Goal: Task Accomplishment & Management: Use online tool/utility

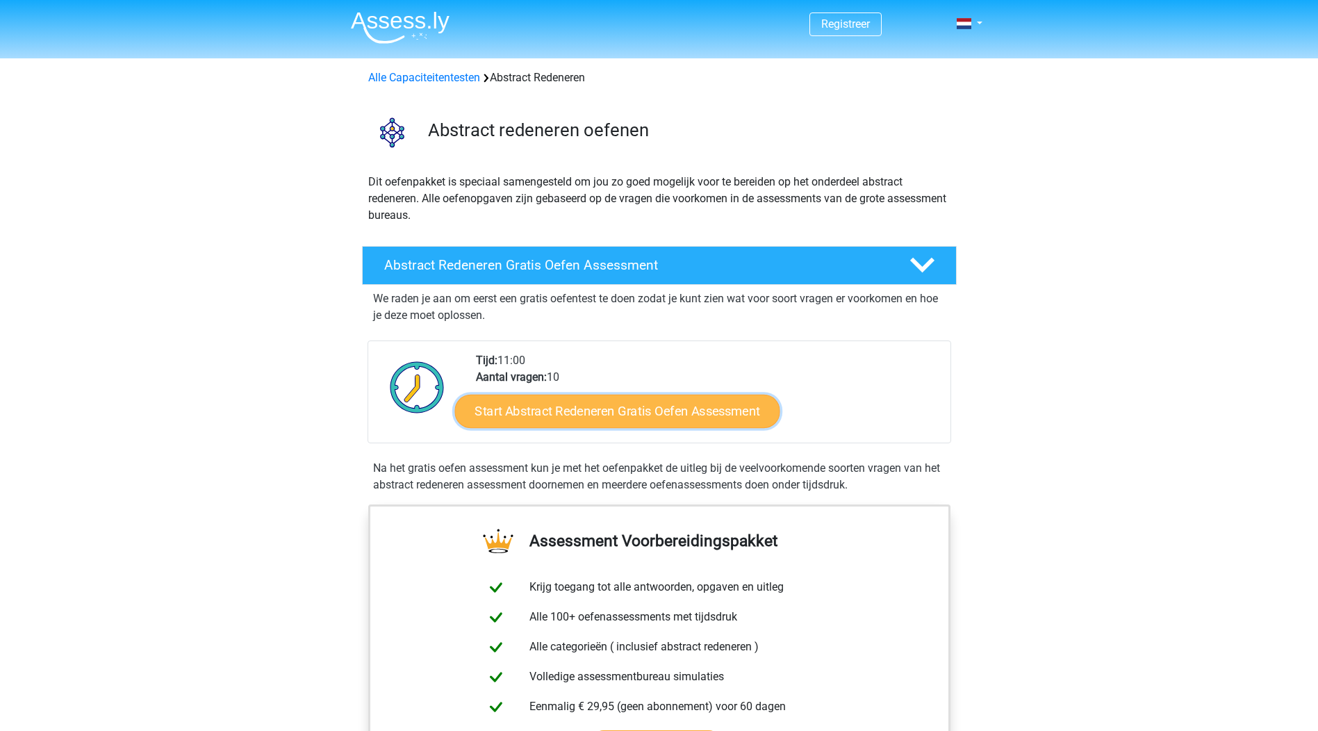
click at [567, 415] on link "Start Abstract Redeneren Gratis Oefen Assessment" at bounding box center [616, 410] width 325 height 33
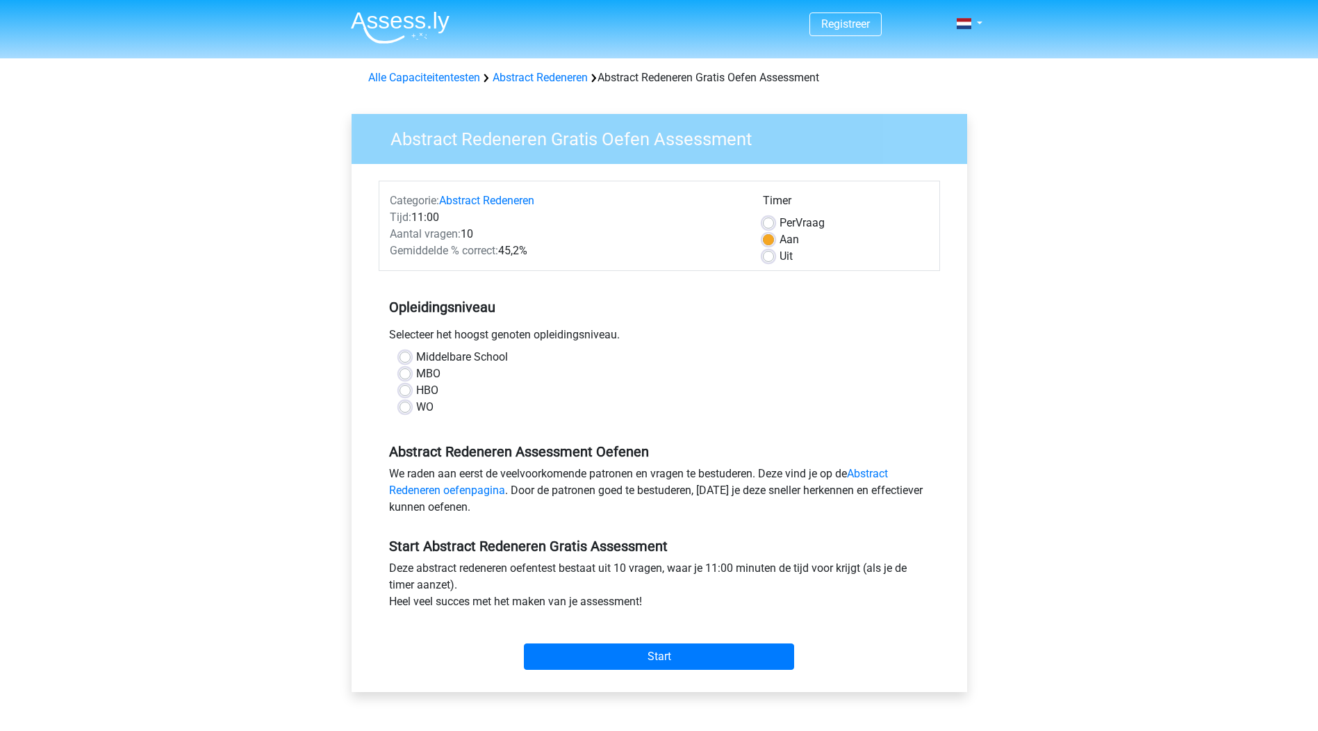
click at [416, 373] on label "MBO" at bounding box center [428, 373] width 24 height 17
click at [402, 373] on input "MBO" at bounding box center [404, 372] width 11 height 14
radio input "true"
